Goal: Task Accomplishment & Management: Use online tool/utility

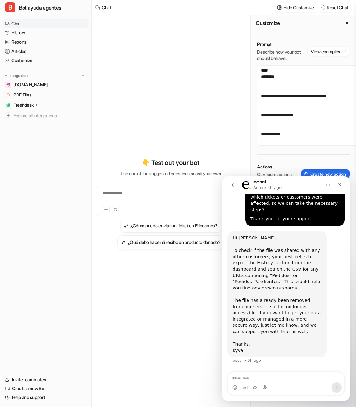
scroll to position [3112, 0]
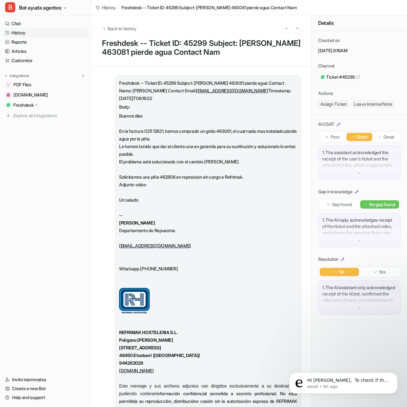
scroll to position [362, 0]
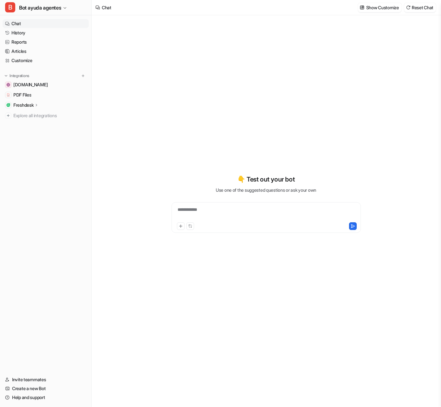
type textarea "**********"
